Goal: Task Accomplishment & Management: Complete application form

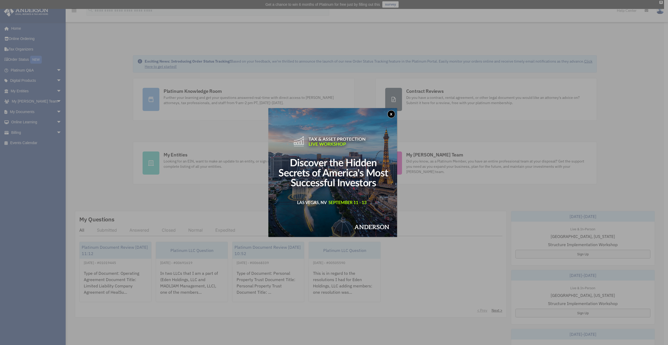
click at [31, 91] on div "x" at bounding box center [334, 172] width 668 height 345
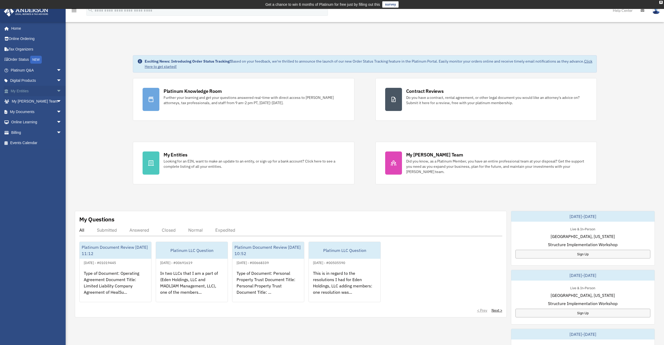
click at [28, 91] on link "My Entities arrow_drop_down" at bounding box center [37, 91] width 66 height 11
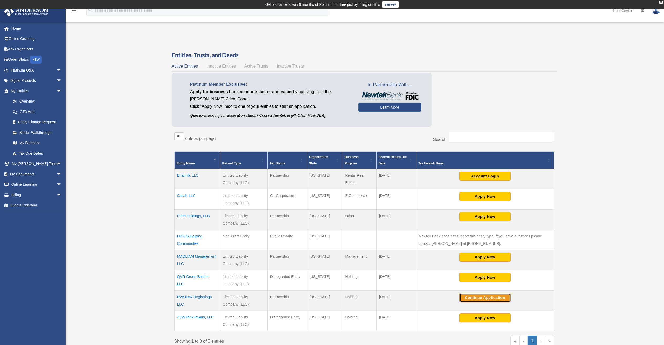
click at [475, 297] on button "Continue Application" at bounding box center [485, 297] width 51 height 9
click at [465, 316] on button "Apply Now" at bounding box center [485, 317] width 51 height 9
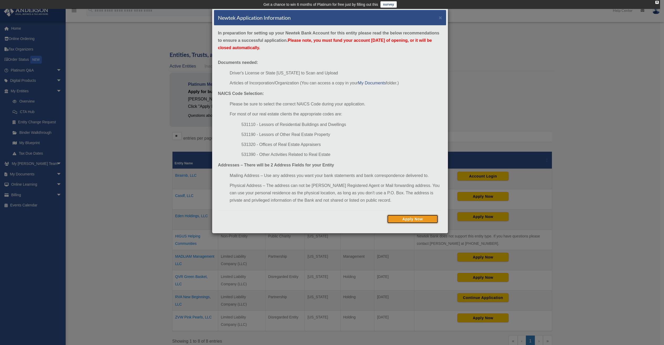
click at [397, 218] on button "Apply Now" at bounding box center [412, 218] width 51 height 9
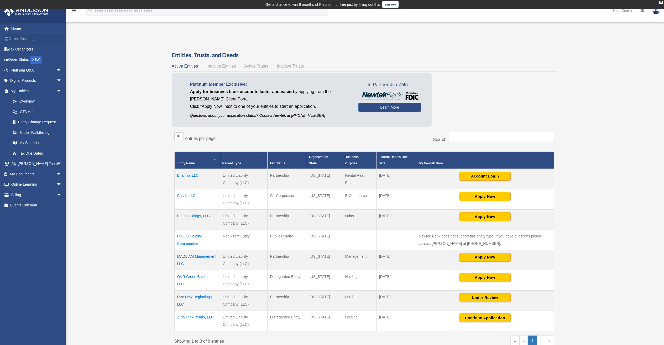
click at [35, 38] on link "Online Ordering" at bounding box center [37, 39] width 66 height 11
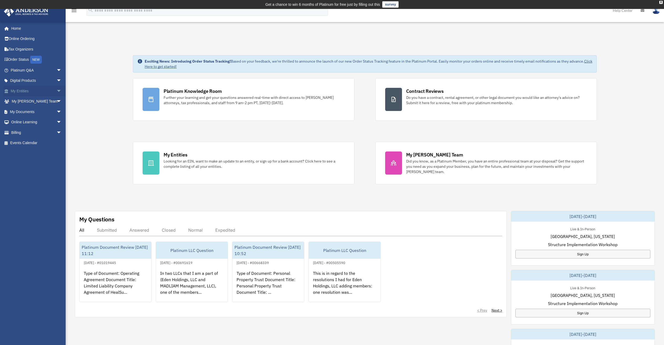
click at [23, 90] on link "My Entities arrow_drop_down" at bounding box center [37, 91] width 66 height 11
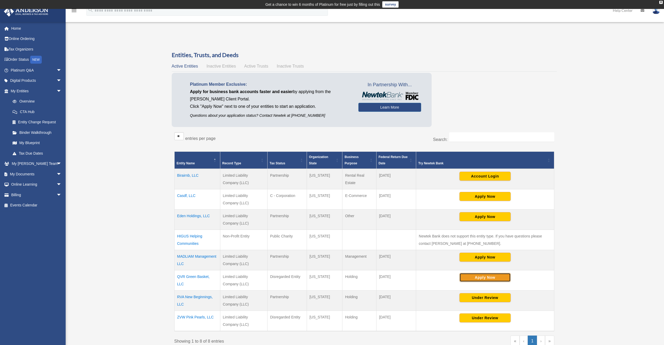
click at [465, 277] on button "Apply Now" at bounding box center [485, 277] width 51 height 9
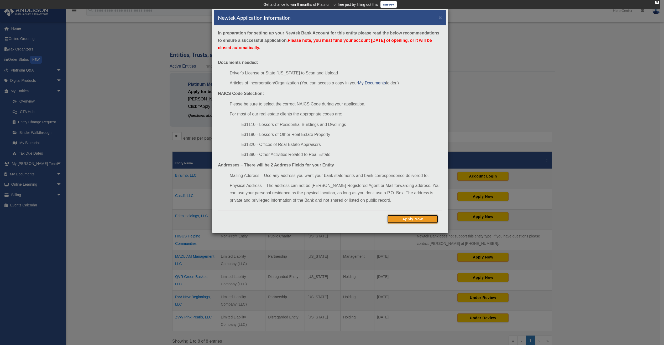
click at [399, 221] on button "Apply Now" at bounding box center [412, 218] width 51 height 9
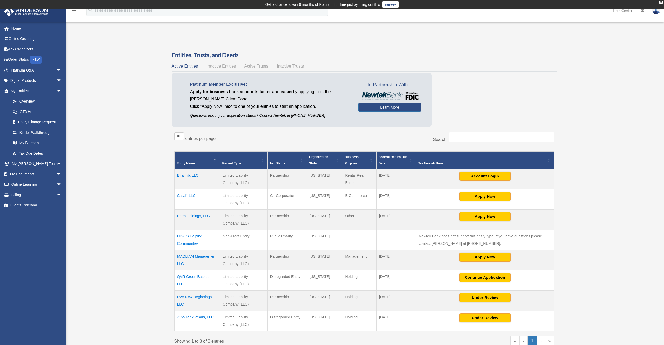
click at [656, 10] on img at bounding box center [656, 11] width 8 height 8
click at [579, 47] on link "Logout" at bounding box center [571, 45] width 53 height 11
